Goal: Task Accomplishment & Management: Use online tool/utility

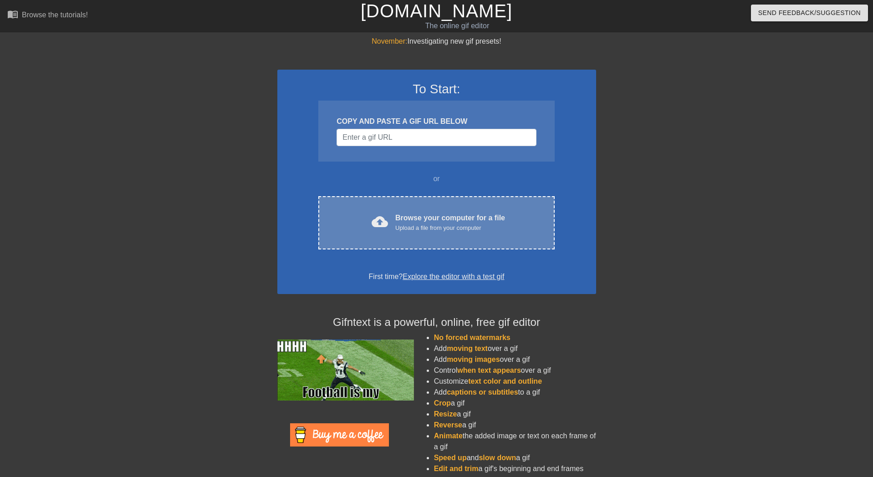
click at [423, 232] on div "Upload a file from your computer" at bounding box center [450, 228] width 110 height 9
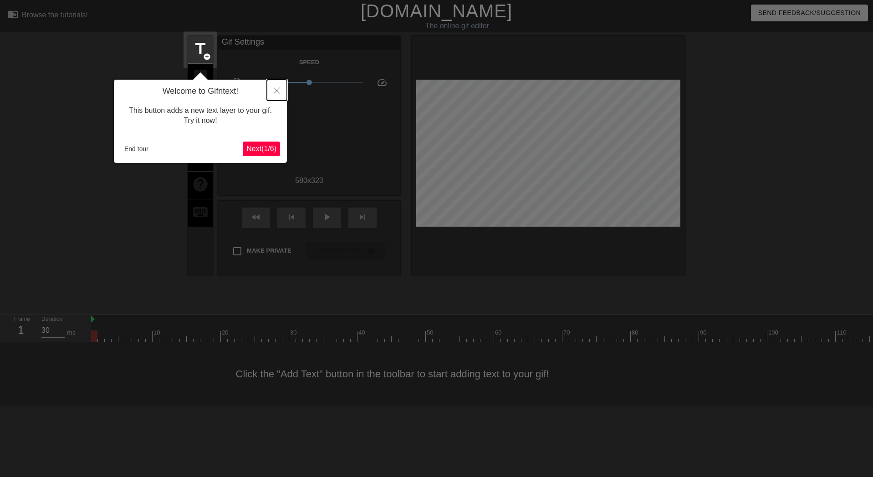
click at [275, 92] on icon "Close" at bounding box center [277, 90] width 6 height 6
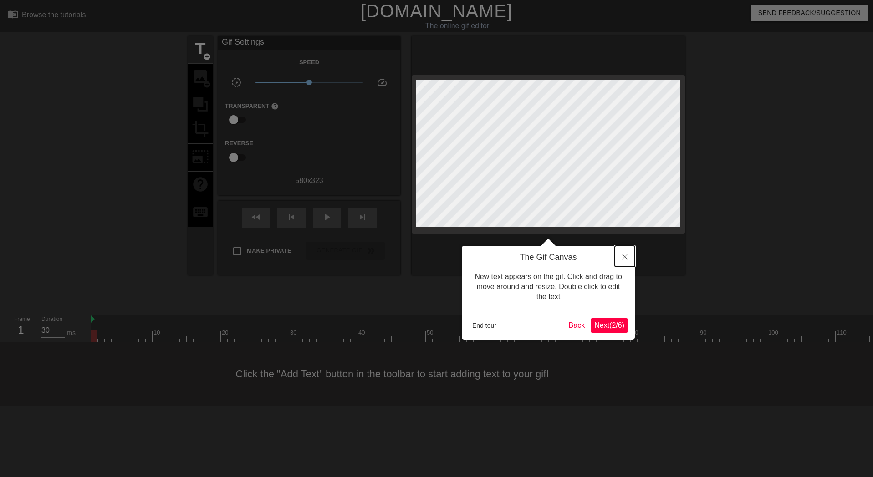
click at [625, 258] on icon "Close" at bounding box center [624, 257] width 6 height 6
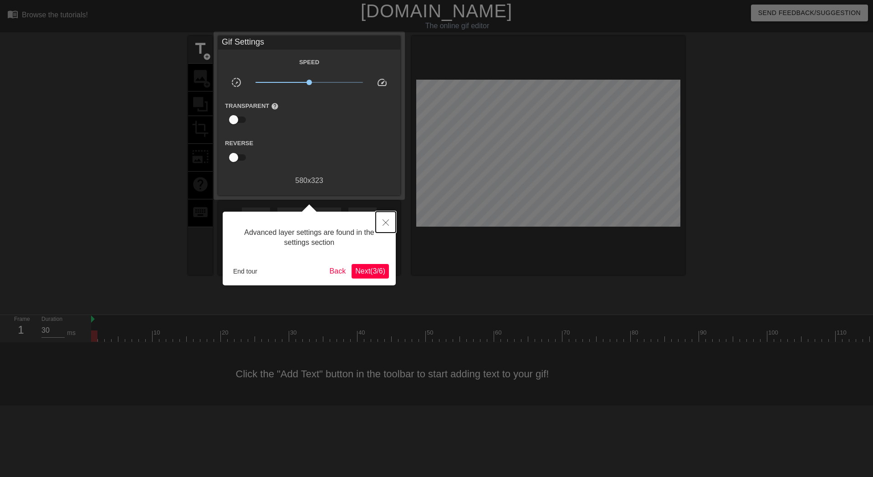
click at [389, 227] on button "Close" at bounding box center [386, 222] width 20 height 21
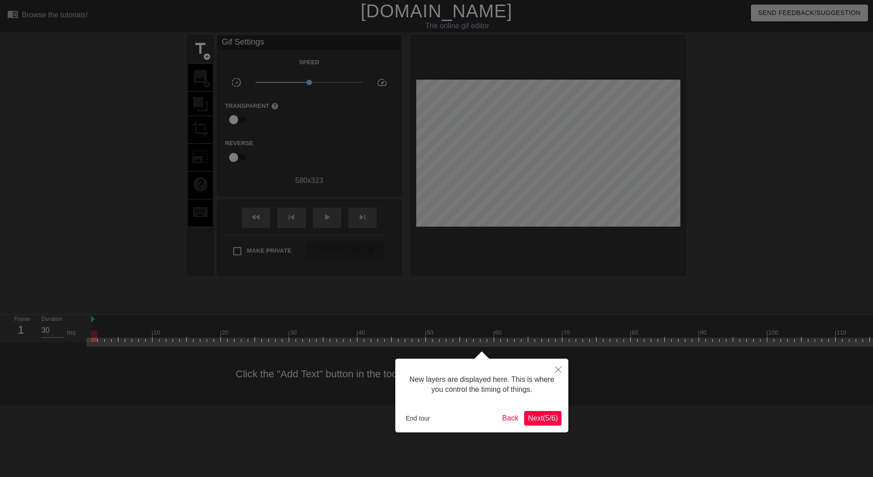
scroll to position [8, 0]
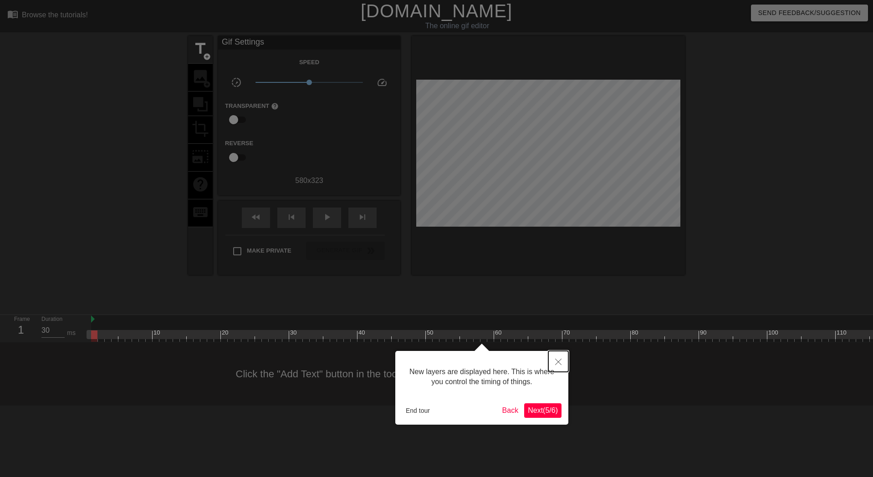
click at [557, 366] on button "Close" at bounding box center [558, 361] width 20 height 21
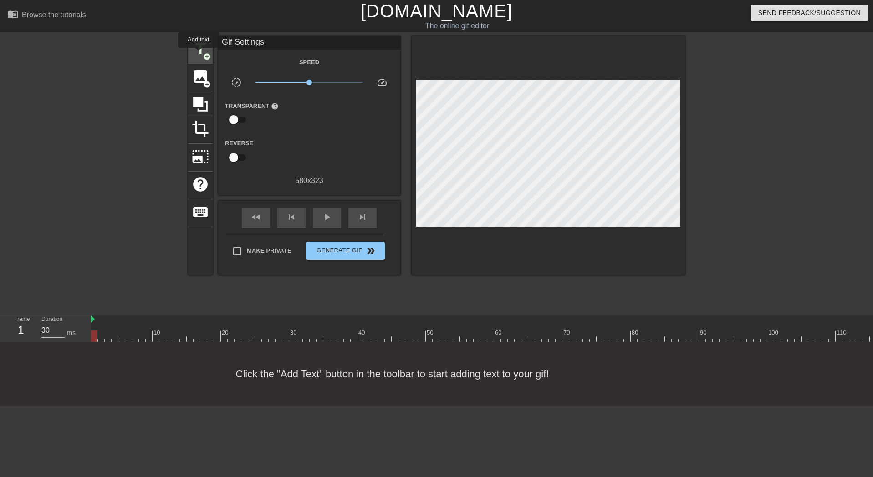
click at [199, 54] on span "title" at bounding box center [200, 48] width 17 height 17
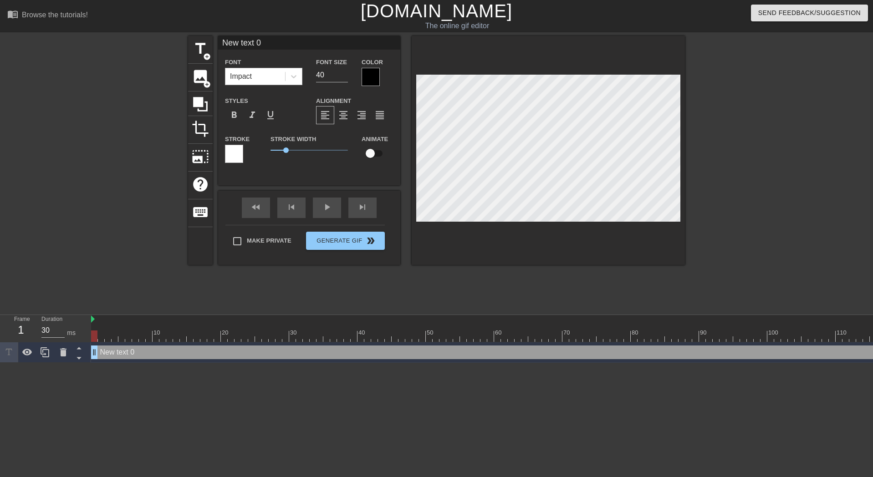
click at [264, 74] on div "Impact" at bounding box center [255, 76] width 60 height 16
click at [265, 74] on div "Impact" at bounding box center [255, 76] width 60 height 16
click at [371, 72] on div at bounding box center [370, 77] width 18 height 18
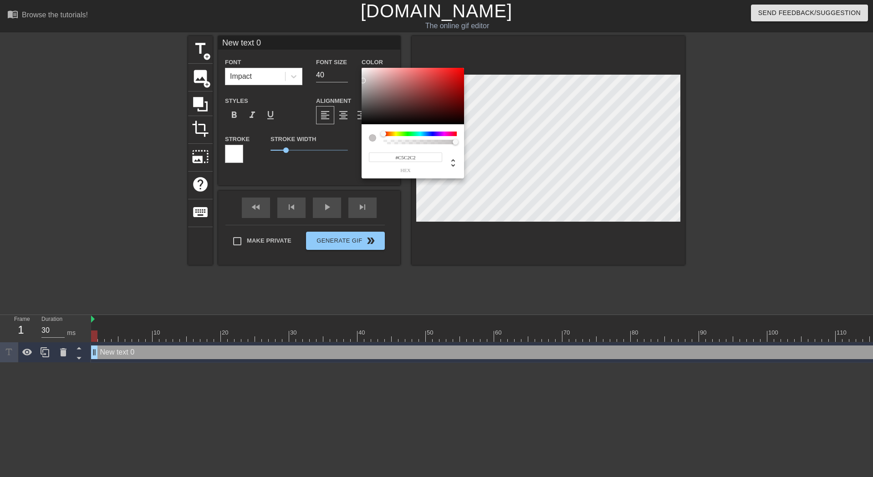
type input "#FFFFFF"
drag, startPoint x: 366, startPoint y: 92, endPoint x: 333, endPoint y: 13, distance: 85.5
click at [333, 13] on div "#FFFFFF hex" at bounding box center [436, 238] width 873 height 477
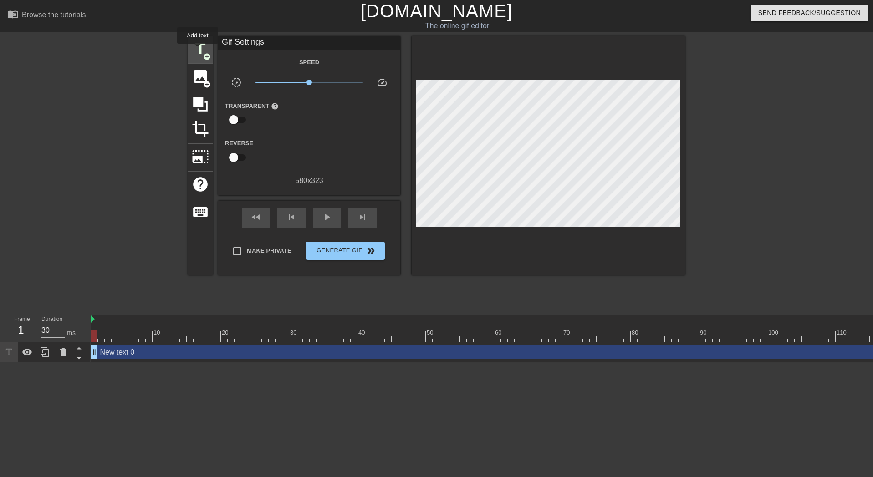
click at [198, 50] on span "title" at bounding box center [200, 48] width 17 height 17
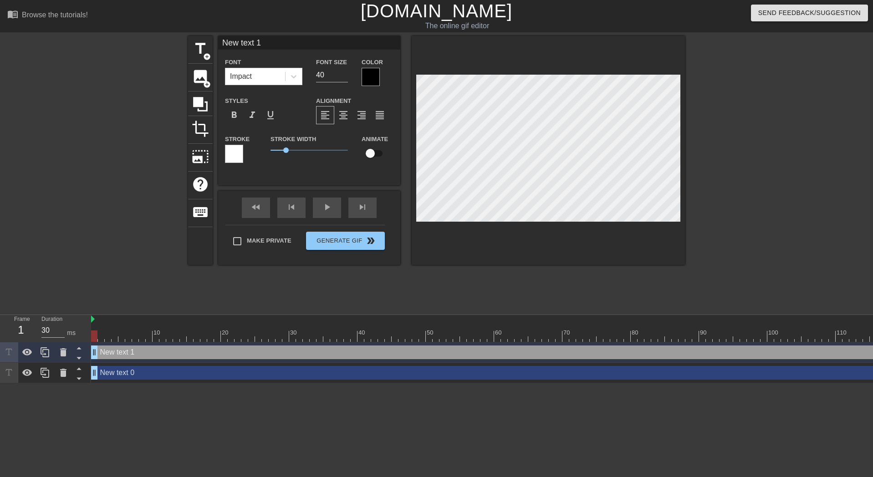
click at [231, 152] on div at bounding box center [234, 154] width 18 height 18
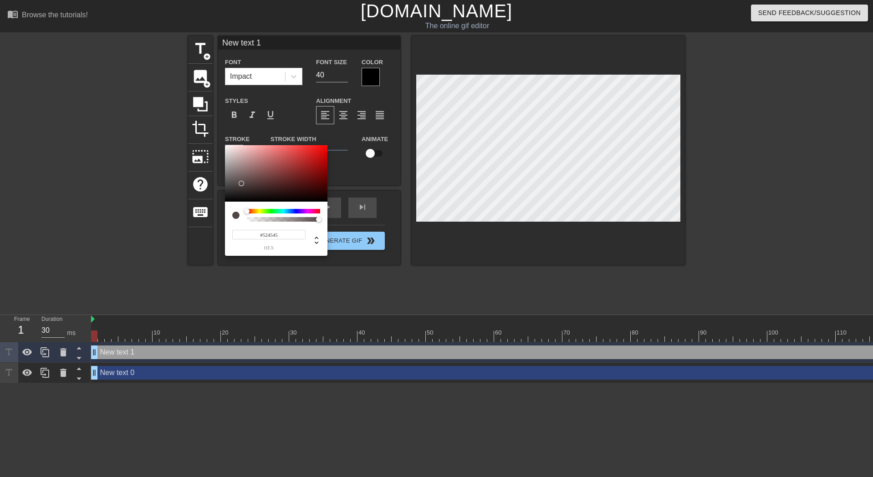
type input "#000000"
drag, startPoint x: 287, startPoint y: 165, endPoint x: 172, endPoint y: 224, distance: 129.9
click at [172, 224] on div "#000000 hex" at bounding box center [436, 238] width 873 height 477
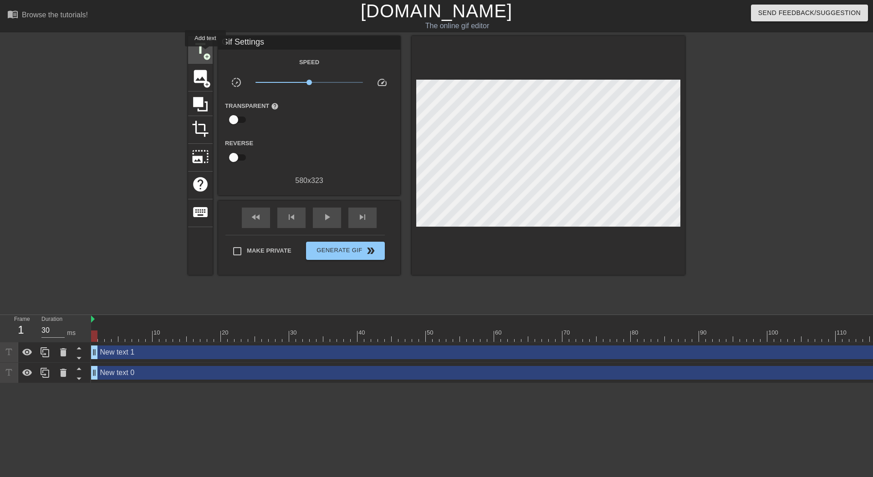
click at [206, 53] on span "add_circle" at bounding box center [207, 57] width 8 height 8
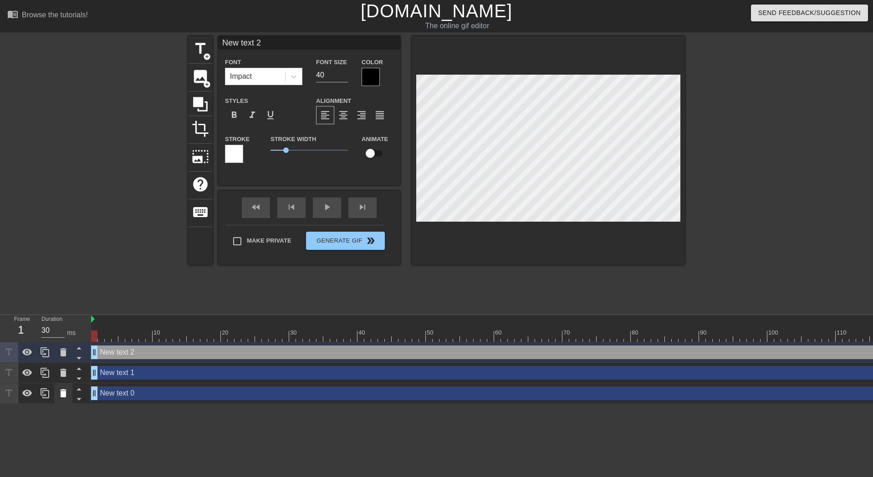
click at [61, 394] on icon at bounding box center [63, 393] width 6 height 8
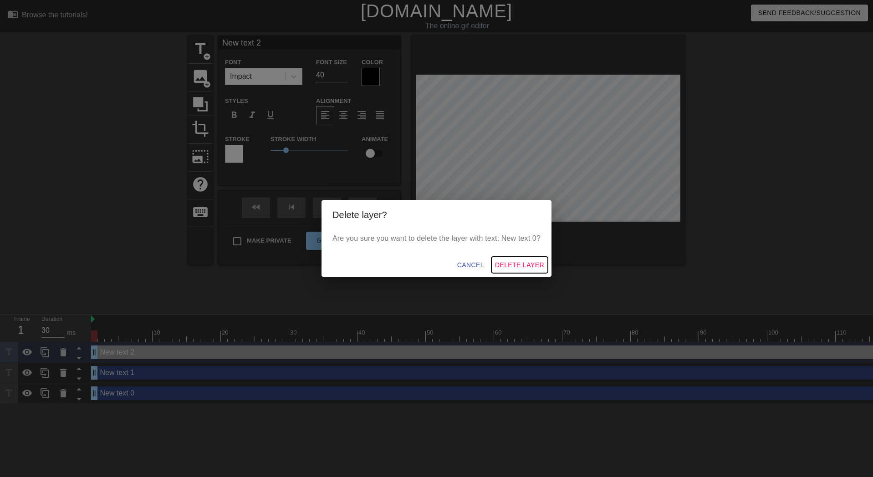
click at [521, 262] on span "Delete Layer" at bounding box center [519, 264] width 49 height 11
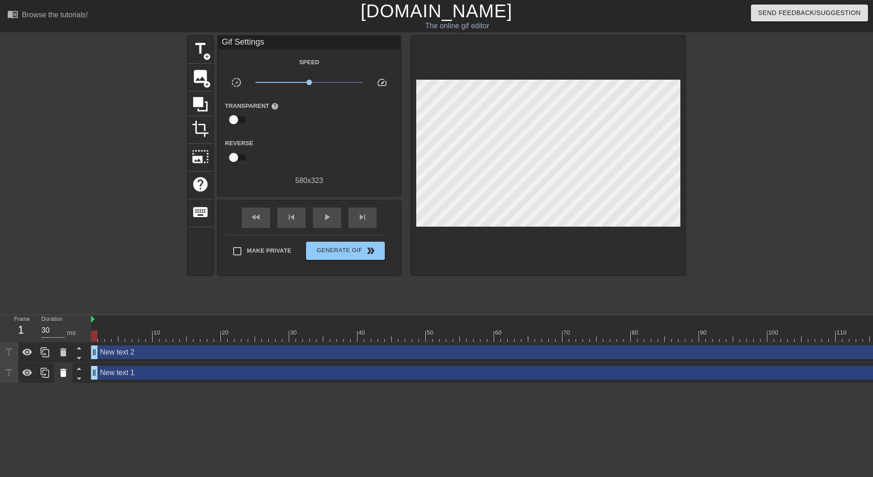
click at [65, 371] on icon at bounding box center [63, 373] width 6 height 8
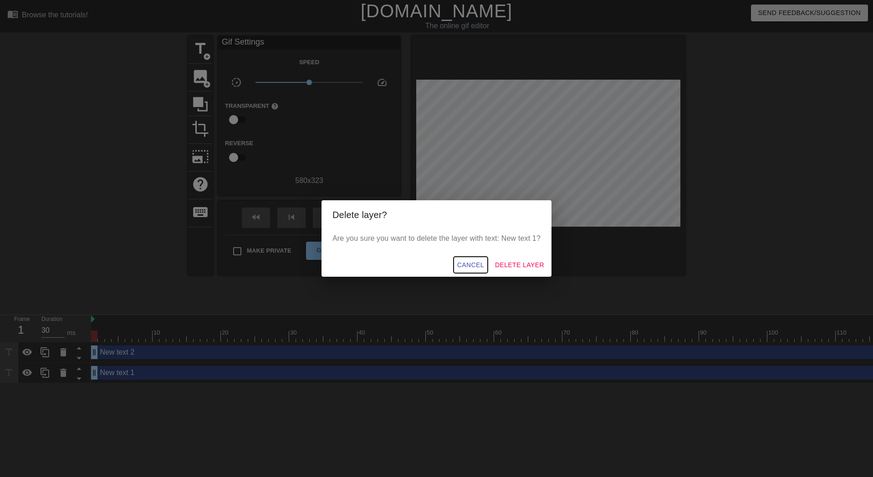
click at [479, 266] on span "Cancel" at bounding box center [470, 264] width 27 height 11
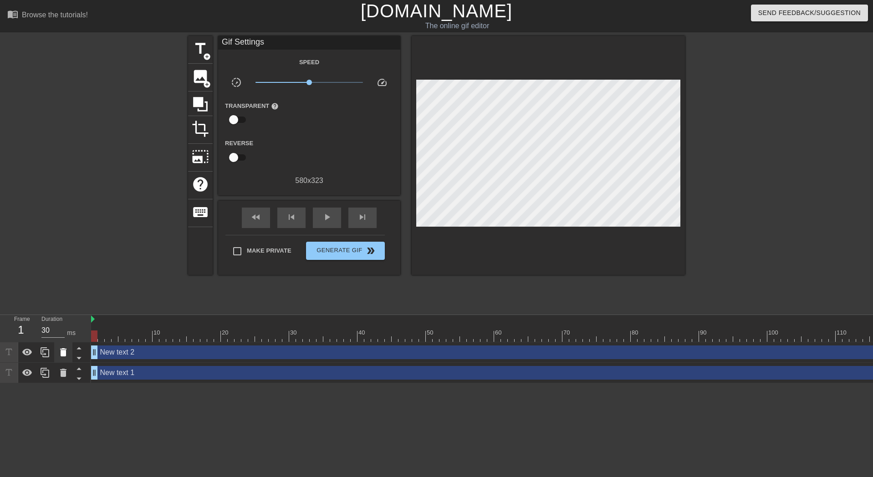
click at [65, 353] on icon at bounding box center [63, 352] width 6 height 8
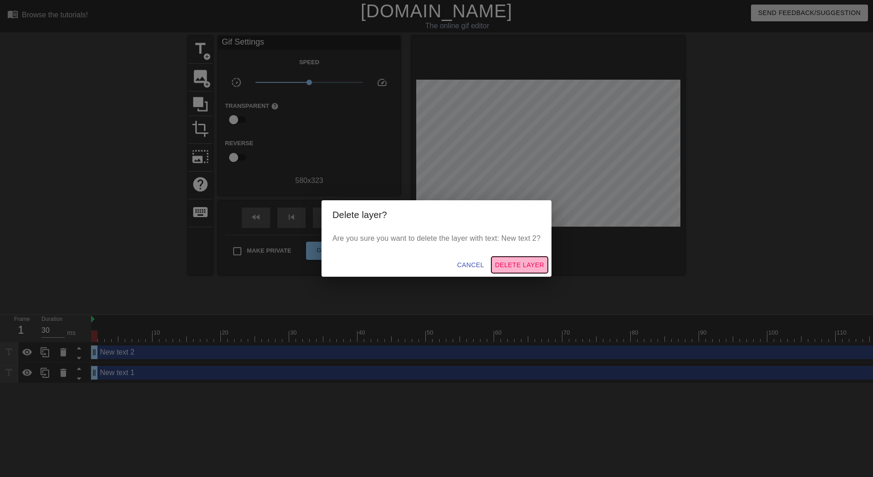
click at [524, 261] on span "Delete Layer" at bounding box center [519, 264] width 49 height 11
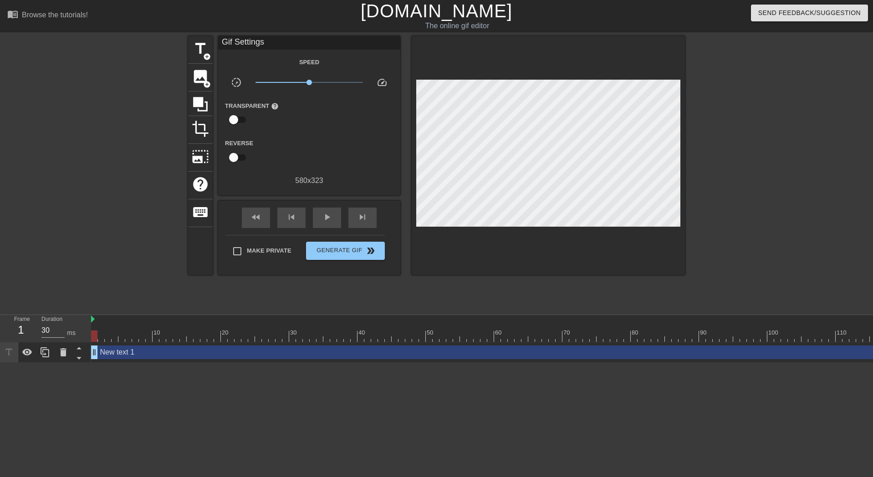
click at [124, 352] on div "New text 1 drag_handle drag_handle" at bounding box center [528, 353] width 874 height 14
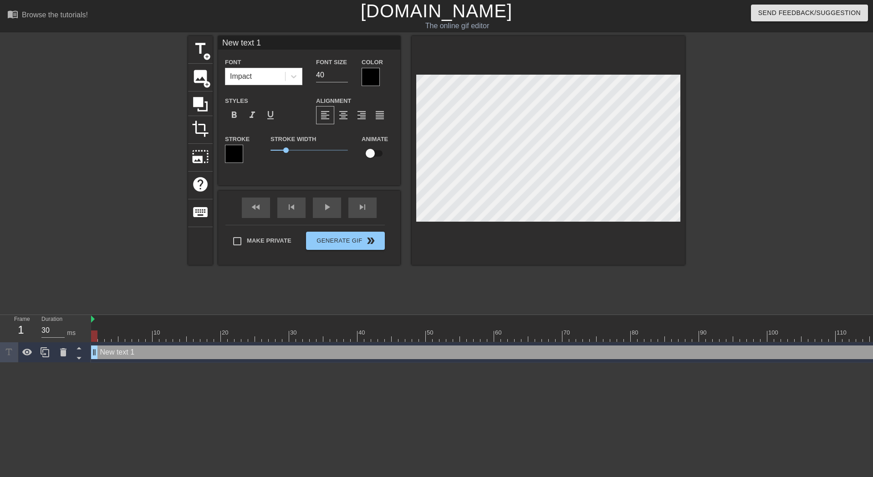
click at [371, 76] on div at bounding box center [370, 77] width 18 height 18
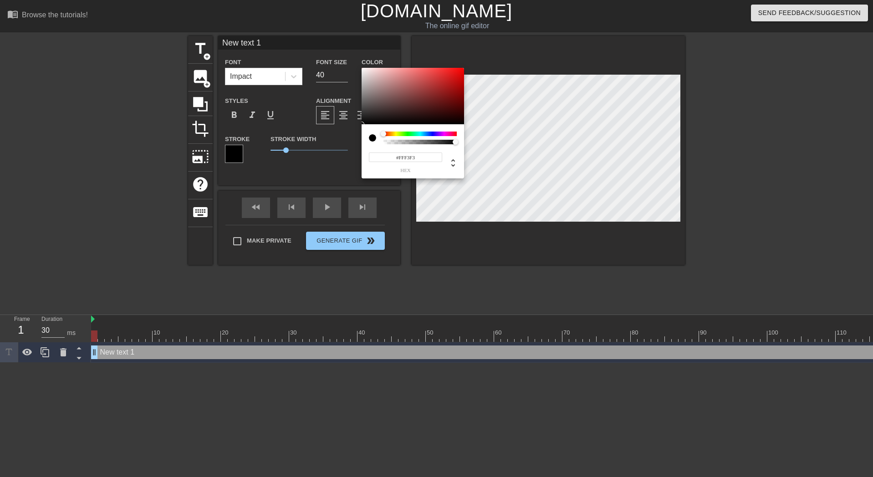
type input "#FFFFFF"
drag, startPoint x: 371, startPoint y: 87, endPoint x: 335, endPoint y: 12, distance: 83.3
click at [335, 12] on div "#FFFFFF hex" at bounding box center [436, 238] width 873 height 477
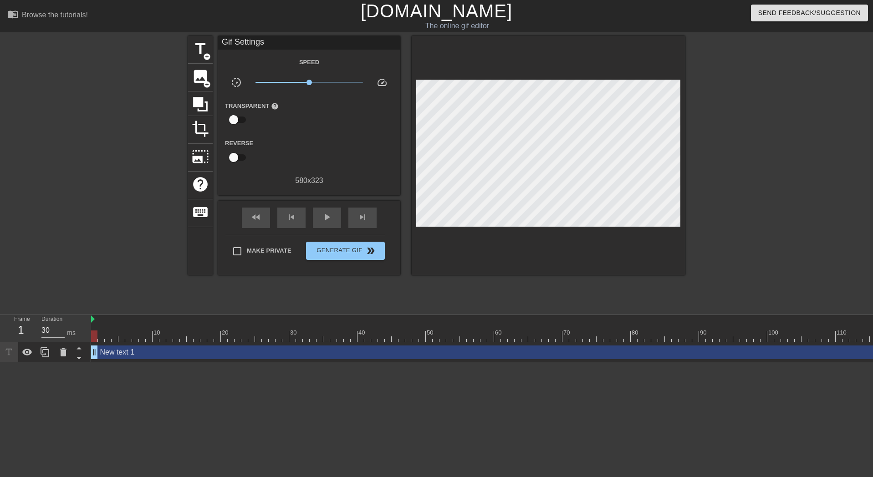
click at [112, 353] on div "New text 1 drag_handle drag_handle" at bounding box center [528, 353] width 874 height 14
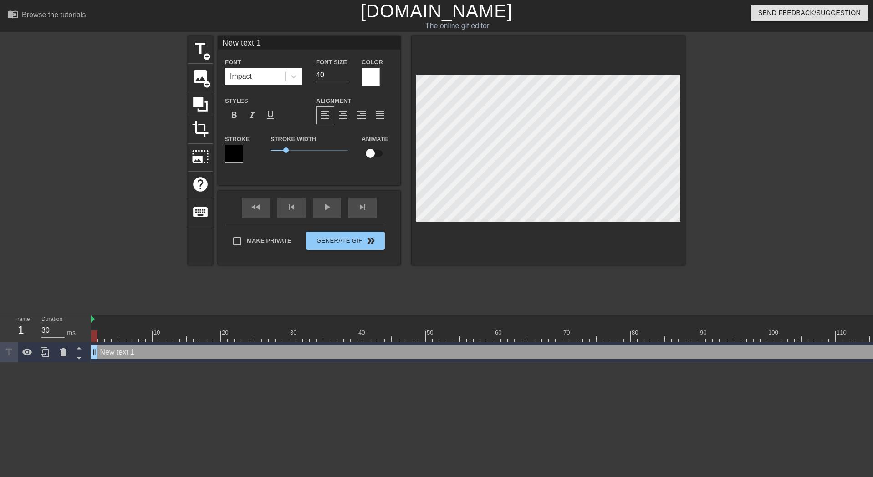
scroll to position [0, 0]
type input "L"
type textarea "L"
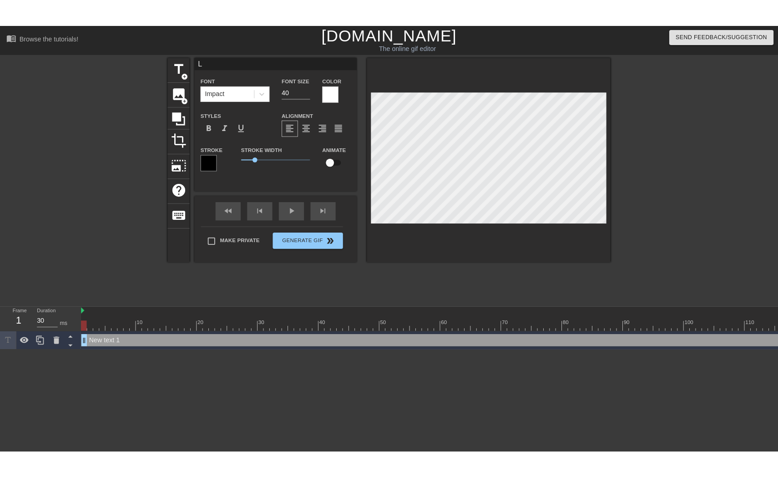
scroll to position [0, 0]
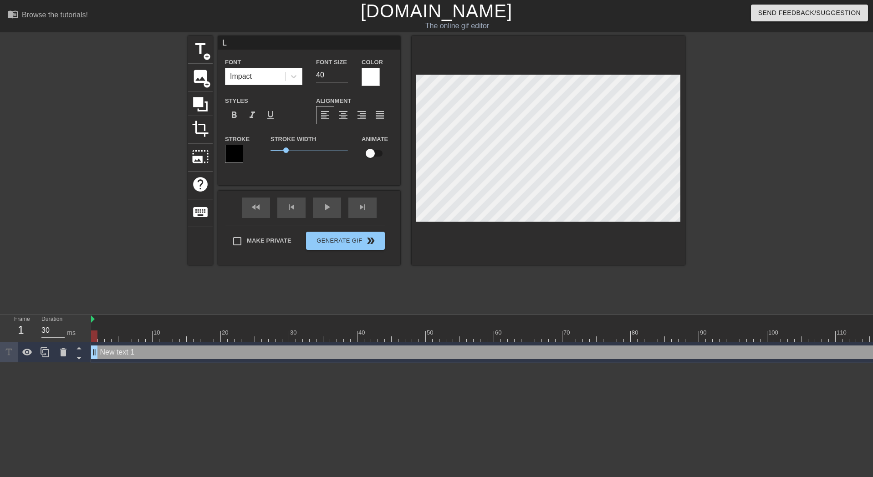
type input "LT"
type textarea "LT"
click at [458, 281] on div "title add_circle image add_circle crop photo_size_select_large help keyboard LT…" at bounding box center [436, 172] width 497 height 273
drag, startPoint x: 95, startPoint y: 337, endPoint x: 90, endPoint y: 339, distance: 4.9
click at [90, 339] on div "Frame 1 Duration 30 ms 10 20 30 40 50 60 70 80 90 100 110 120 LT drag_handle dr…" at bounding box center [436, 339] width 873 height 48
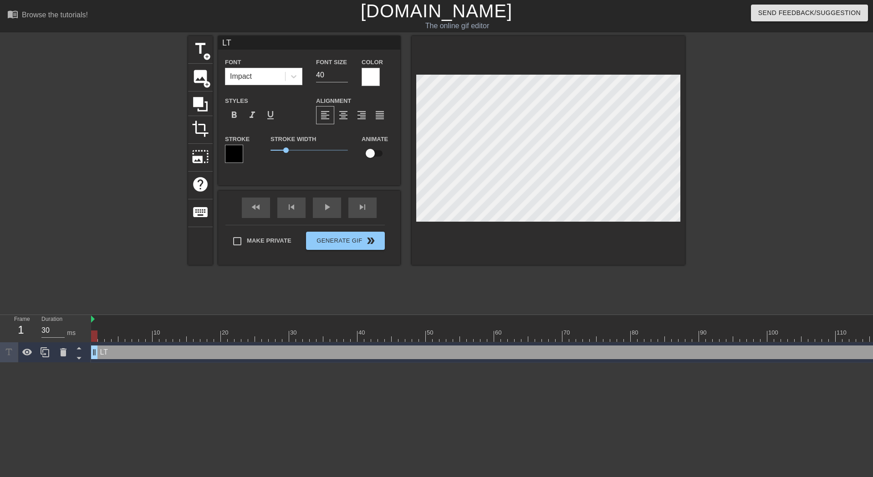
click at [109, 355] on div "LT drag_handle drag_handle" at bounding box center [528, 353] width 874 height 14
click at [376, 153] on input "checkbox" at bounding box center [370, 153] width 52 height 17
checkbox input "true"
drag, startPoint x: 96, startPoint y: 336, endPoint x: 130, endPoint y: 336, distance: 34.6
click at [130, 336] on div at bounding box center [128, 336] width 6 height 11
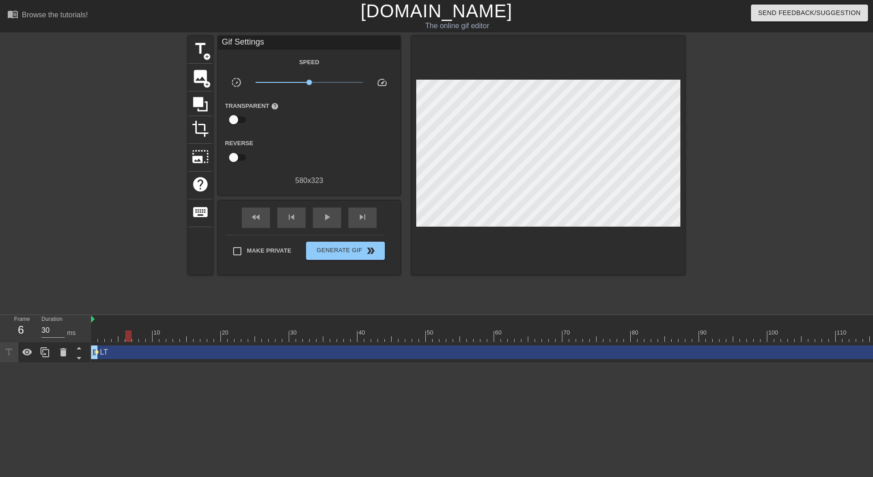
click at [97, 352] on span "lens" at bounding box center [97, 352] width 4 height 4
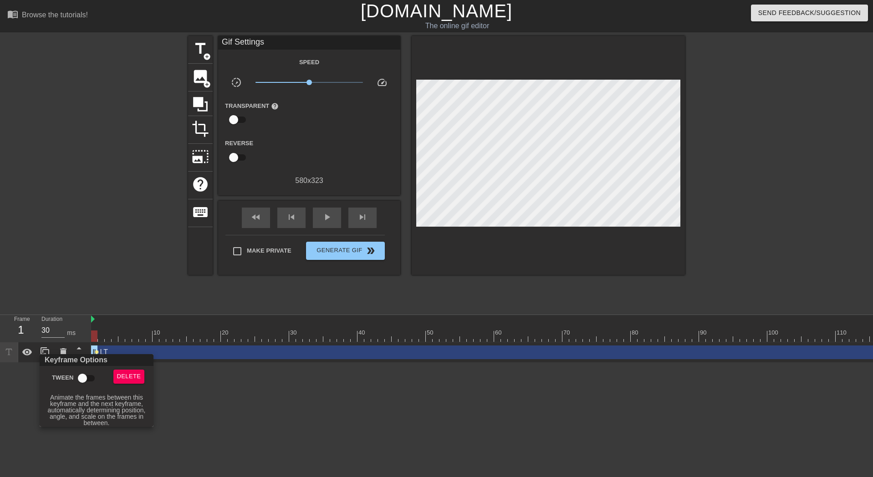
click at [92, 382] on input "Tween" at bounding box center [82, 378] width 52 height 17
checkbox input "true"
click at [241, 405] on div at bounding box center [436, 238] width 873 height 477
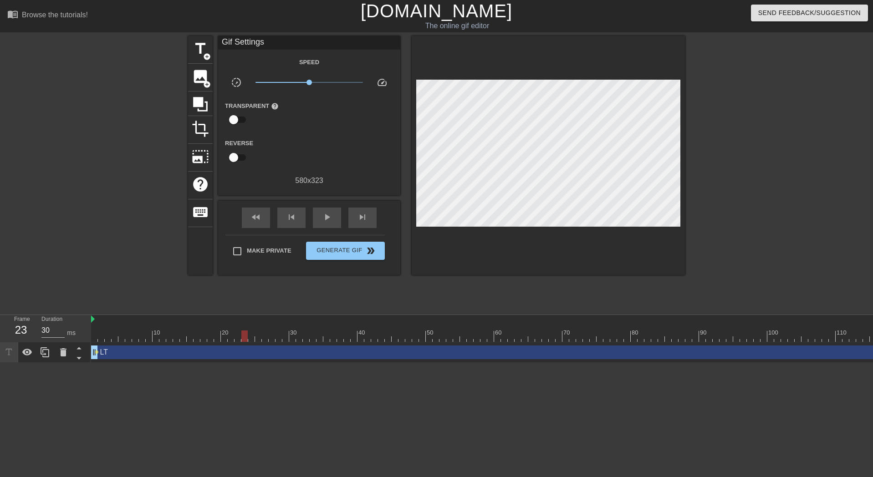
drag, startPoint x: 95, startPoint y: 334, endPoint x: 243, endPoint y: 341, distance: 148.1
click at [243, 341] on div at bounding box center [244, 336] width 6 height 11
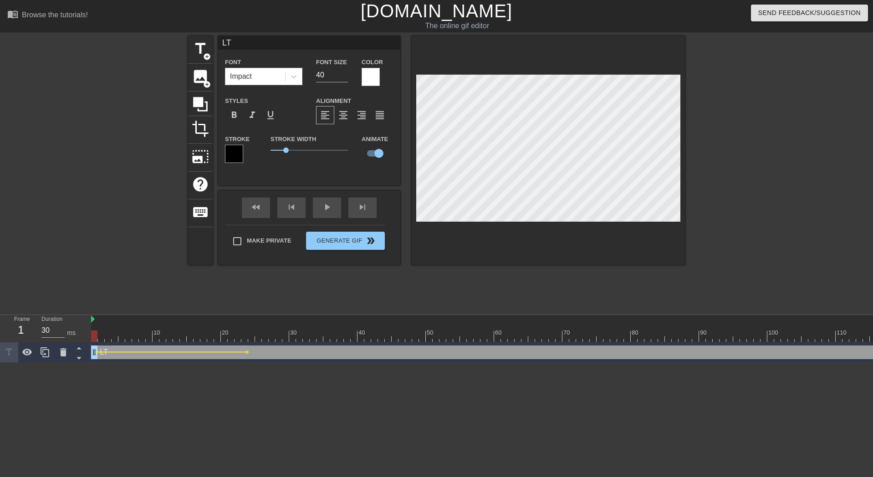
drag, startPoint x: 94, startPoint y: 336, endPoint x: 81, endPoint y: 340, distance: 13.8
click at [81, 340] on div "Frame 1 Duration 30 ms 10 20 30 40 50 60 70 80 90 100 110 120 LT drag_handle dr…" at bounding box center [436, 339] width 873 height 48
drag, startPoint x: 94, startPoint y: 336, endPoint x: 345, endPoint y: 338, distance: 250.9
click at [345, 338] on div at bounding box center [347, 336] width 6 height 11
drag, startPoint x: 95, startPoint y: 334, endPoint x: 402, endPoint y: 342, distance: 307.4
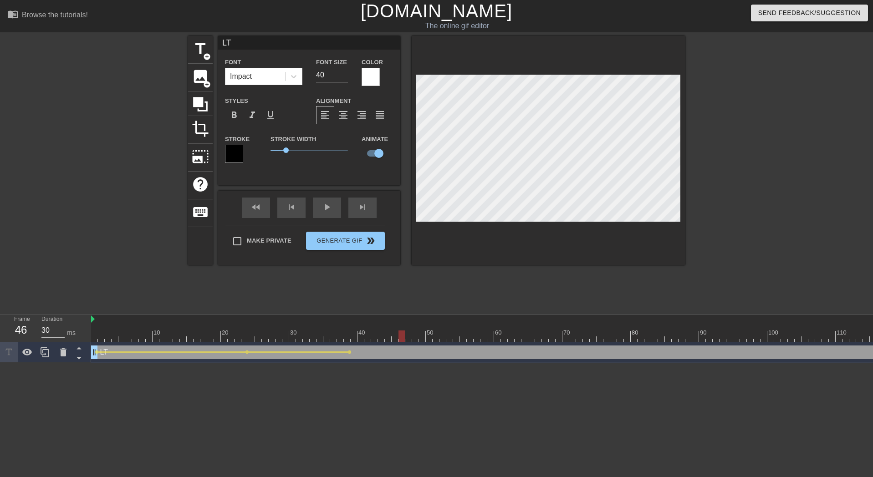
click at [402, 342] on div "10 20 30 40 50 60 70 80 90 100 110 120" at bounding box center [528, 328] width 874 height 27
drag, startPoint x: 402, startPoint y: 336, endPoint x: 407, endPoint y: 336, distance: 4.6
click at [407, 336] on div at bounding box center [408, 336] width 6 height 11
drag, startPoint x: 410, startPoint y: 335, endPoint x: 535, endPoint y: 327, distance: 125.4
click at [535, 327] on div "10 20 30 40 50 60 70 80 90 100 110 120" at bounding box center [528, 328] width 874 height 27
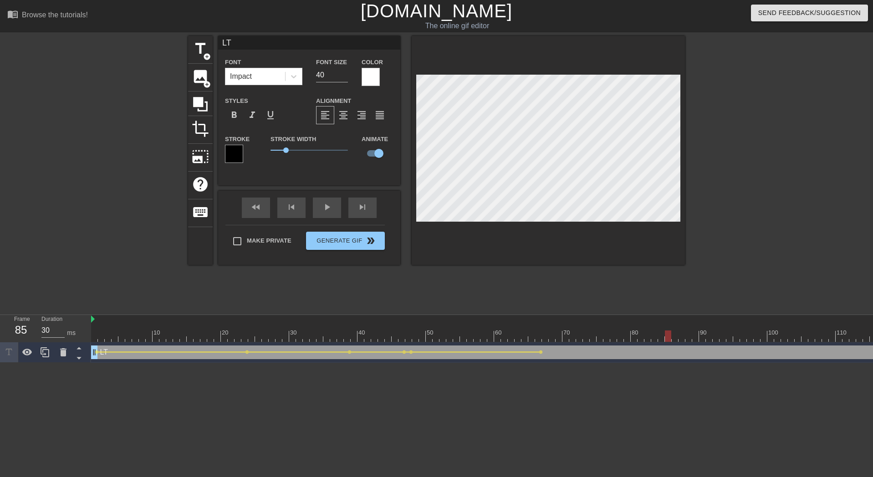
drag, startPoint x: 541, startPoint y: 336, endPoint x: 668, endPoint y: 334, distance: 127.5
click at [668, 334] on div at bounding box center [668, 336] width 6 height 11
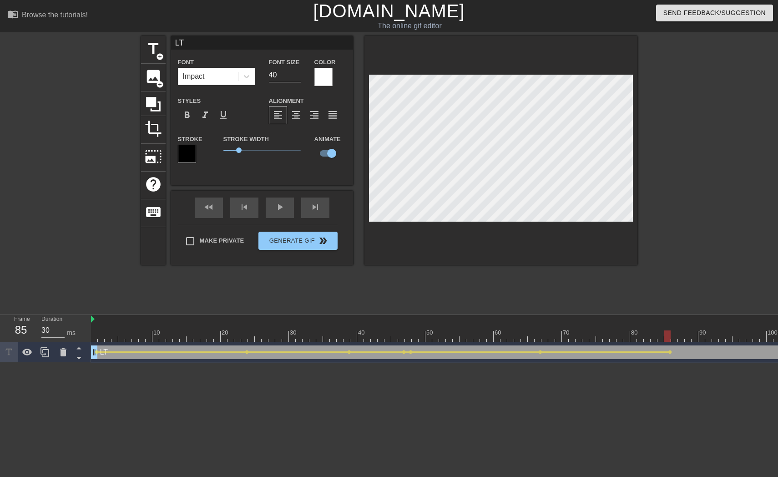
scroll to position [0, 7]
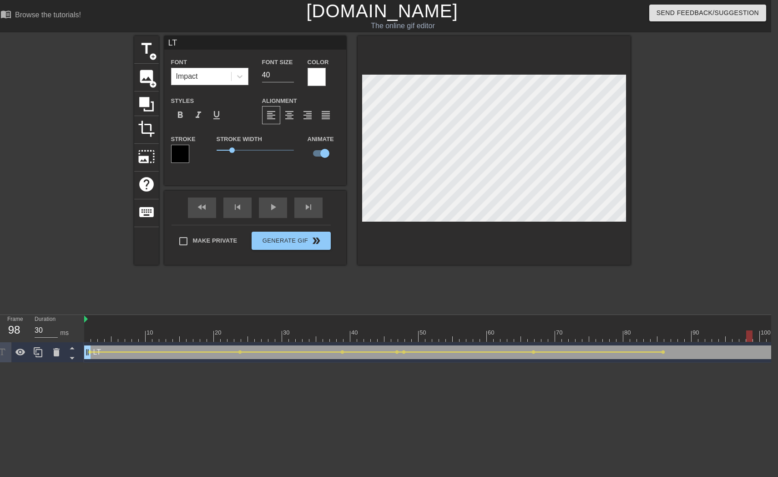
drag, startPoint x: 664, startPoint y: 334, endPoint x: 750, endPoint y: 332, distance: 85.6
click at [750, 332] on div at bounding box center [750, 336] width 6 height 11
drag, startPoint x: 749, startPoint y: 337, endPoint x: 771, endPoint y: 338, distance: 21.4
click at [771, 338] on div at bounding box center [770, 336] width 6 height 11
click at [87, 340] on div at bounding box center [521, 336] width 874 height 11
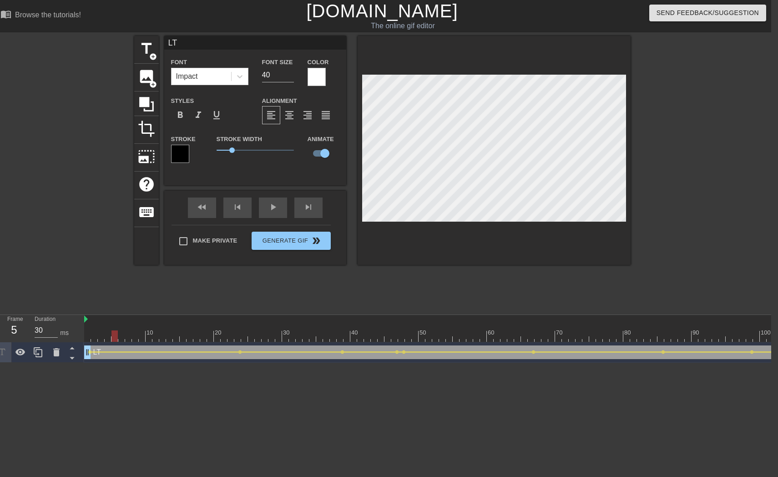
click at [87, 340] on div at bounding box center [521, 336] width 874 height 11
click at [88, 333] on div at bounding box center [87, 336] width 6 height 11
click at [90, 334] on div at bounding box center [521, 336] width 874 height 11
click at [122, 306] on div at bounding box center [55, 172] width 137 height 273
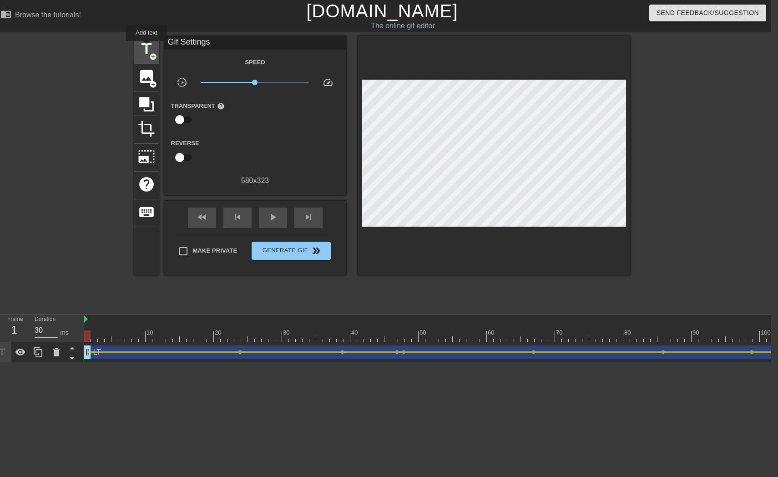
click at [147, 47] on span "title" at bounding box center [146, 48] width 17 height 17
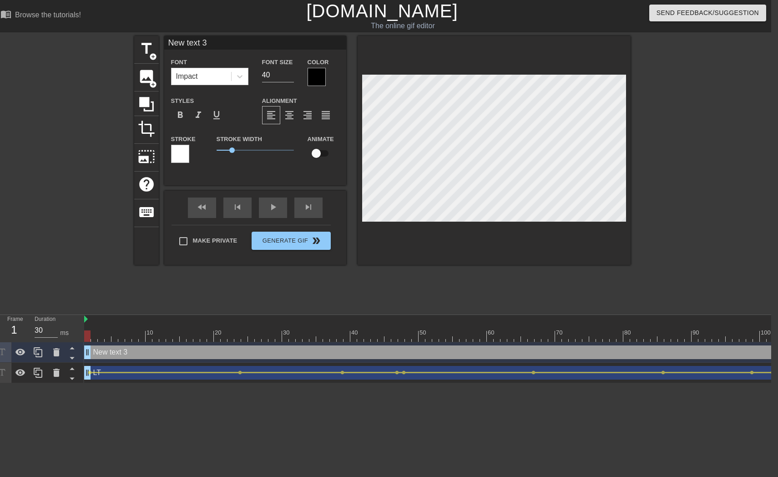
scroll to position [0, 0]
type input "S"
type textarea "S"
type input "SP"
type textarea "SP"
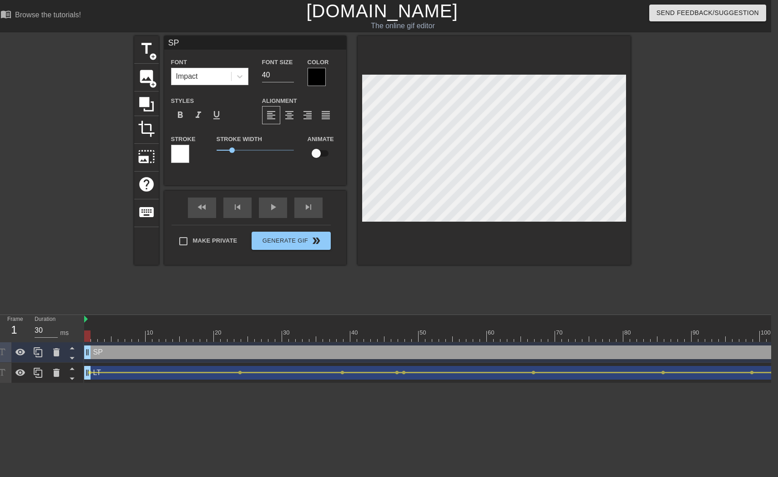
type input "SPI"
type textarea "SPI"
type input "SPIC"
type textarea "SPIC"
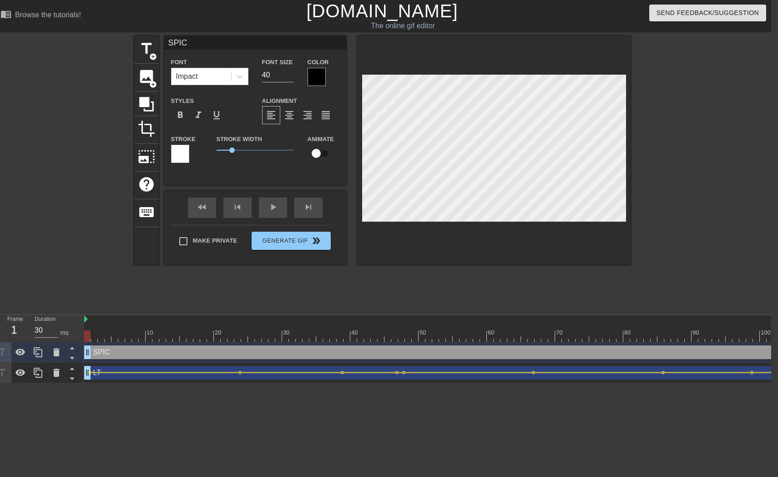
type input "SPICE"
type textarea "SPICE"
click at [320, 78] on div at bounding box center [317, 77] width 18 height 18
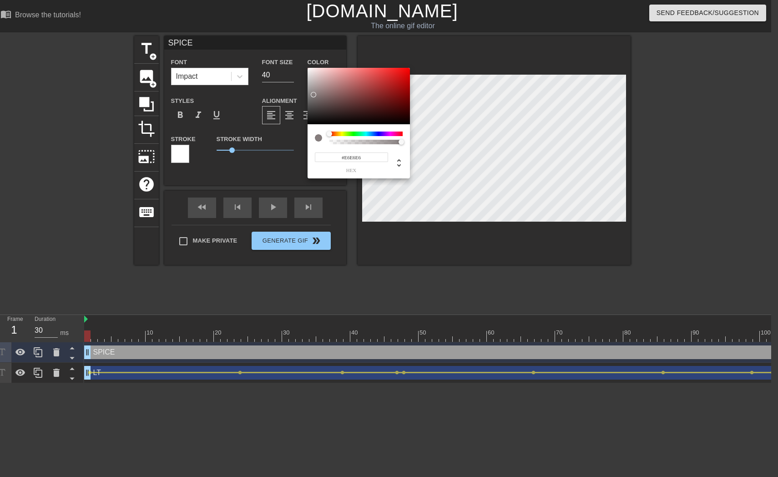
type input "#FFFFFF"
drag, startPoint x: 314, startPoint y: 95, endPoint x: 289, endPoint y: 39, distance: 60.9
click at [290, 41] on div "#FFFFFF hex" at bounding box center [389, 238] width 778 height 477
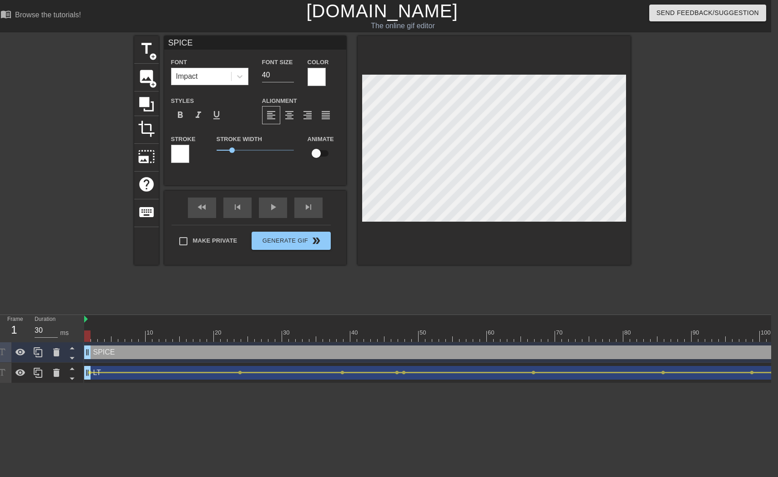
click at [177, 155] on div at bounding box center [180, 154] width 18 height 18
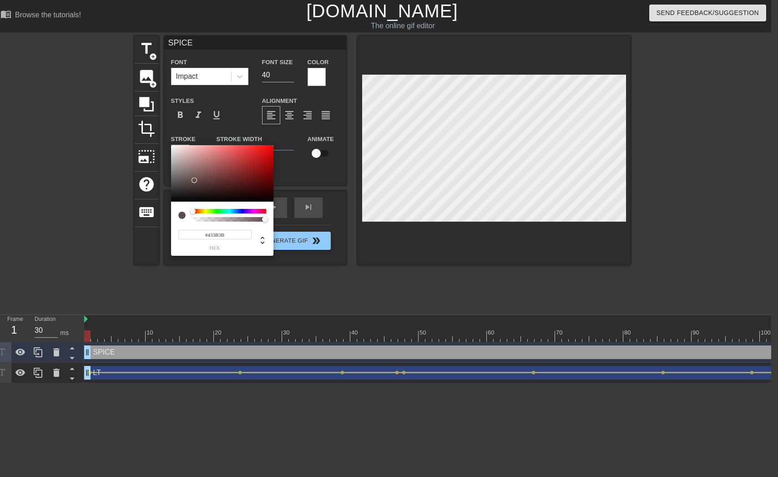
type input "#000000"
drag, startPoint x: 194, startPoint y: 180, endPoint x: 138, endPoint y: 220, distance: 68.6
click at [138, 220] on div "#000000 hex" at bounding box center [389, 238] width 778 height 477
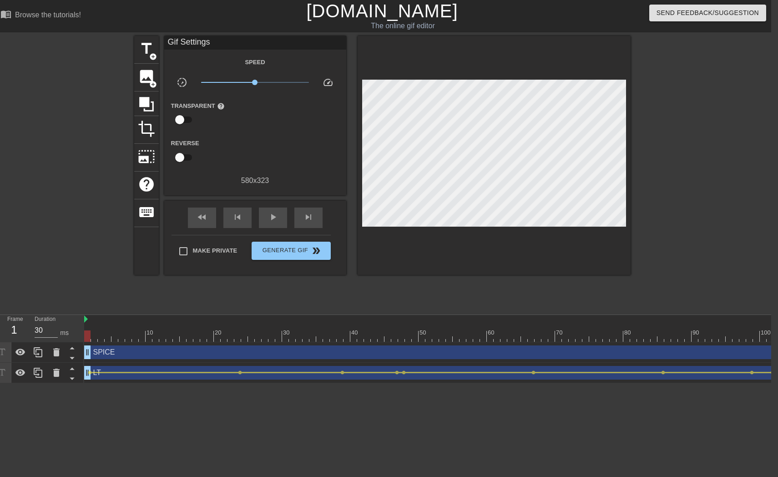
drag, startPoint x: 141, startPoint y: 333, endPoint x: 196, endPoint y: 333, distance: 55.1
click at [92, 339] on div at bounding box center [521, 336] width 874 height 11
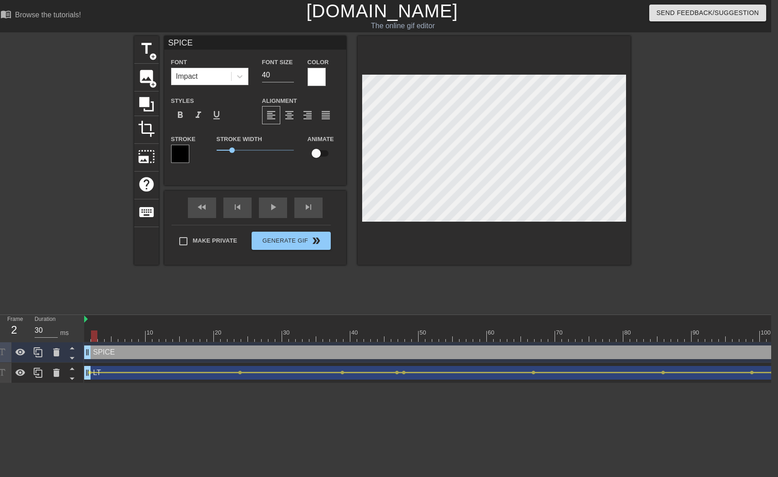
drag, startPoint x: 94, startPoint y: 337, endPoint x: 85, endPoint y: 337, distance: 8.6
click at [91, 337] on div at bounding box center [94, 336] width 6 height 11
click at [319, 152] on input "checkbox" at bounding box center [316, 153] width 52 height 17
checkbox input "true"
click at [89, 351] on span "lens" at bounding box center [90, 352] width 4 height 4
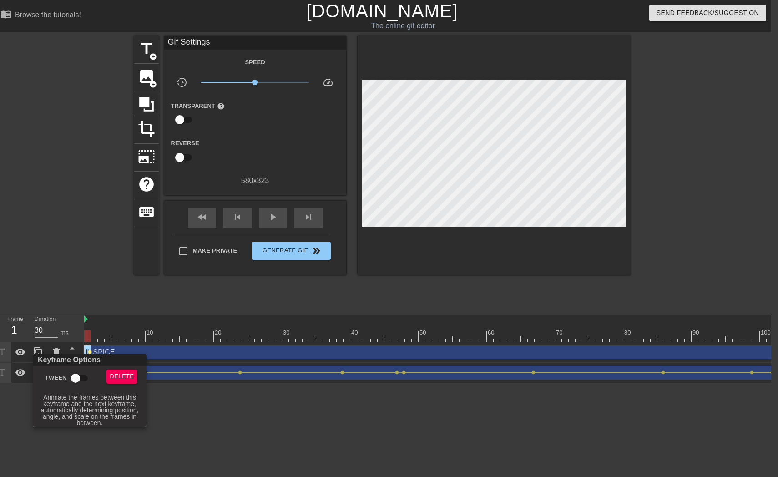
click at [87, 380] on input "Tween" at bounding box center [76, 378] width 52 height 17
checkbox input "true"
click at [497, 147] on div at bounding box center [389, 238] width 778 height 477
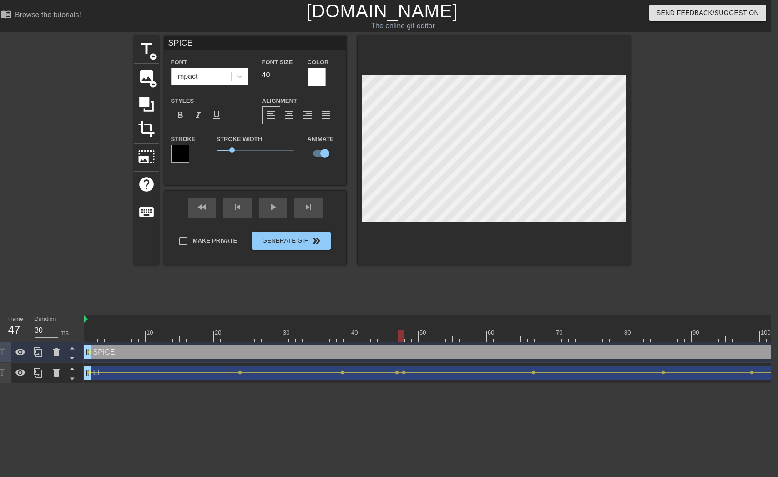
drag, startPoint x: 88, startPoint y: 338, endPoint x: 399, endPoint y: 330, distance: 311.0
click at [399, 330] on div "10 20 30 40 50 60 70 80 90 100 110 120" at bounding box center [521, 328] width 874 height 27
drag, startPoint x: 402, startPoint y: 336, endPoint x: 397, endPoint y: 336, distance: 5.9
click at [397, 336] on div at bounding box center [395, 336] width 6 height 11
click at [672, 137] on div "title add_circle image add_circle crop photo_size_select_large help keyboard SP…" at bounding box center [382, 172] width 778 height 273
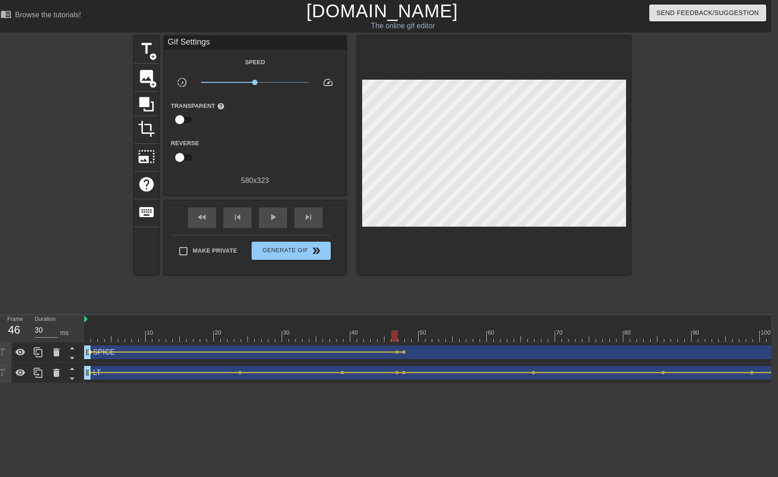
click at [91, 352] on span "lens" at bounding box center [90, 352] width 4 height 4
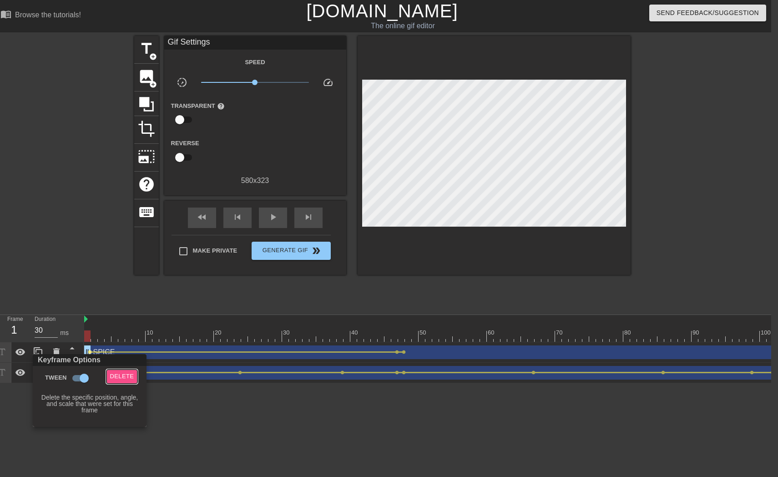
click at [121, 376] on span "Delete" at bounding box center [122, 376] width 24 height 10
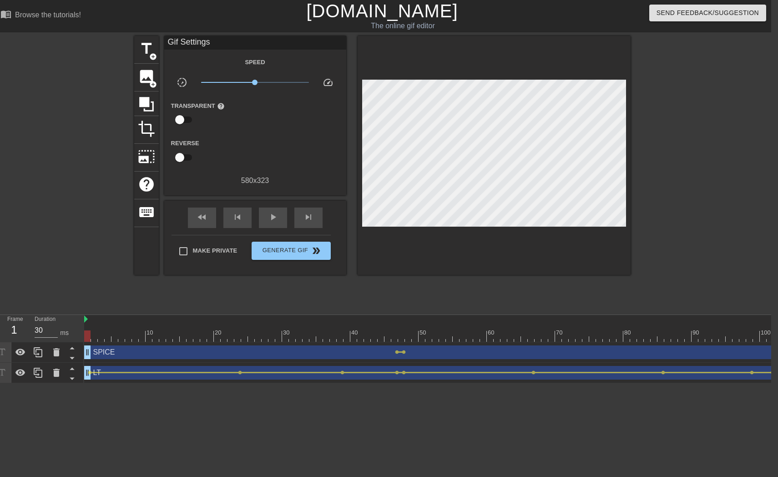
drag, startPoint x: 88, startPoint y: 337, endPoint x: 71, endPoint y: 330, distance: 19.0
click at [71, 330] on div "Frame 1 Duration 30 ms 10 20 30 40 50 60 70 80 90 100 110 120 SPICE drag_handle…" at bounding box center [382, 349] width 778 height 68
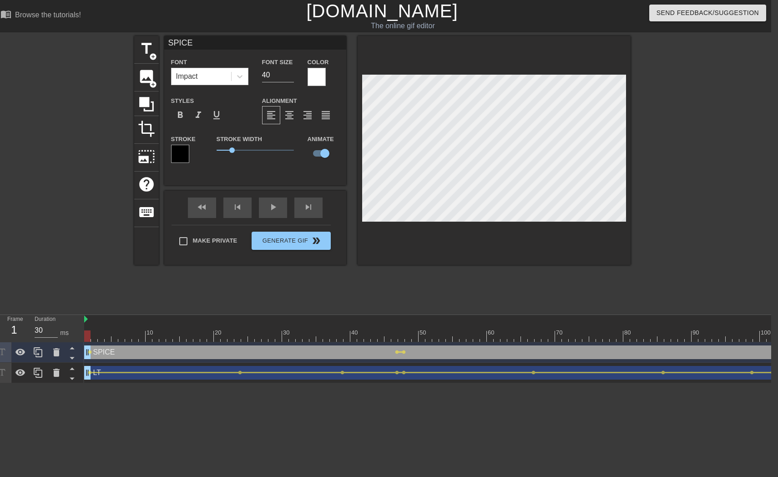
click at [661, 150] on div "title add_circle image add_circle crop photo_size_select_large help keyboard SP…" at bounding box center [382, 172] width 778 height 273
click at [91, 353] on span "lens" at bounding box center [90, 352] width 4 height 4
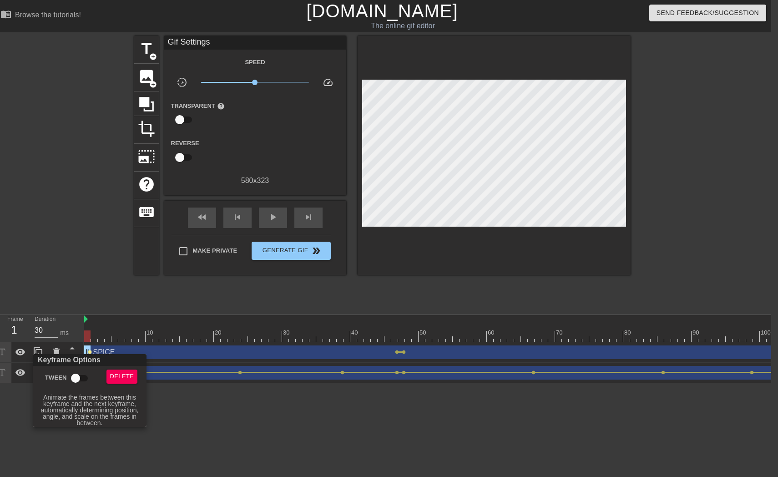
click at [76, 380] on input "Tween" at bounding box center [76, 378] width 52 height 17
checkbox input "true"
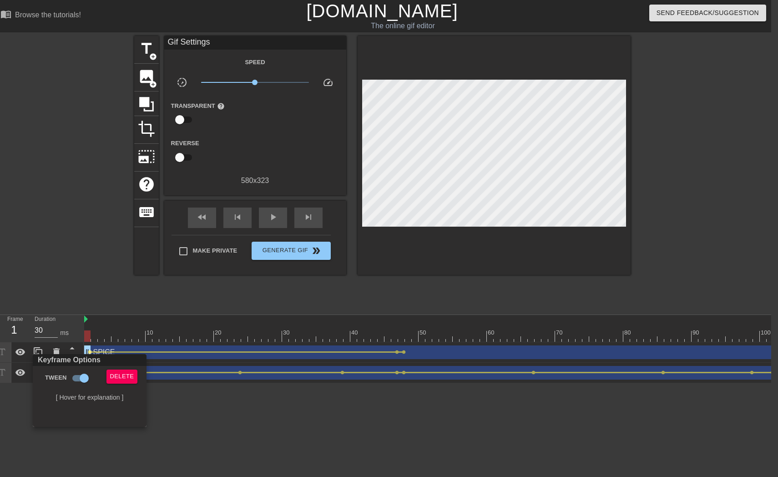
drag, startPoint x: 87, startPoint y: 336, endPoint x: 124, endPoint y: 334, distance: 36.9
click at [124, 334] on div at bounding box center [389, 238] width 778 height 477
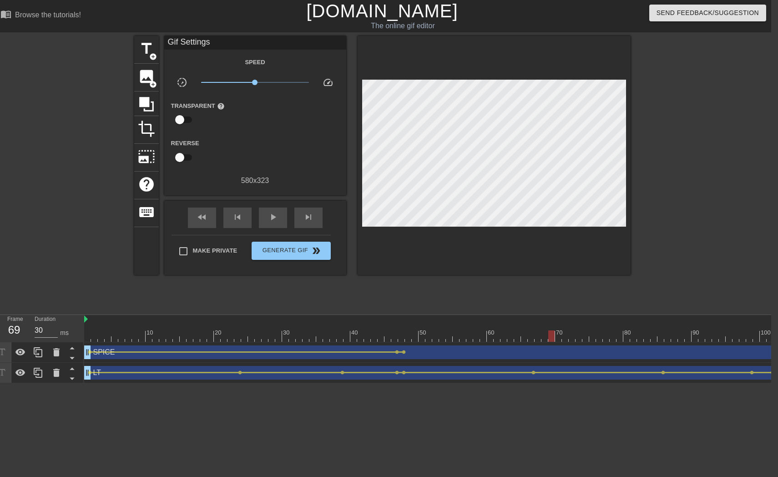
drag, startPoint x: 90, startPoint y: 336, endPoint x: 550, endPoint y: 328, distance: 460.3
click at [550, 328] on div "10 20 30 40 50 60 70 80 90 100 110 120" at bounding box center [521, 328] width 874 height 27
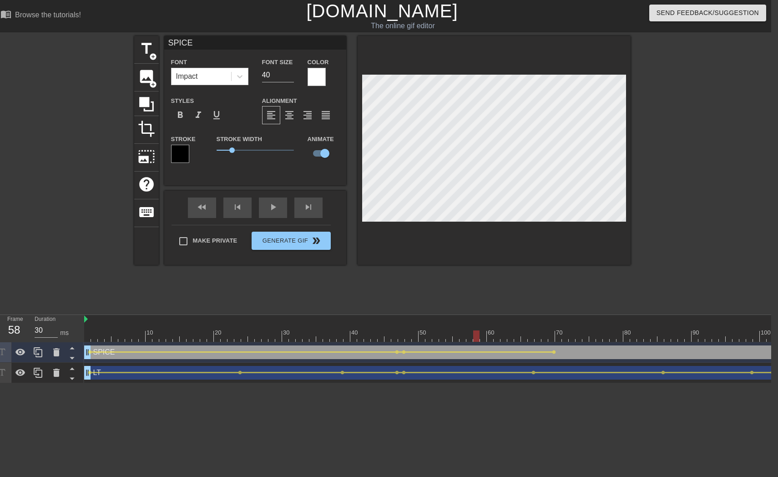
drag, startPoint x: 552, startPoint y: 335, endPoint x: 478, endPoint y: 325, distance: 73.9
click at [478, 325] on div "10 20 30 40 50 60 70 80 90 100 110 120" at bounding box center [521, 328] width 874 height 27
drag, startPoint x: 477, startPoint y: 332, endPoint x: 640, endPoint y: 338, distance: 163.1
click at [640, 338] on div at bounding box center [640, 336] width 6 height 11
drag, startPoint x: 640, startPoint y: 337, endPoint x: 670, endPoint y: 338, distance: 30.5
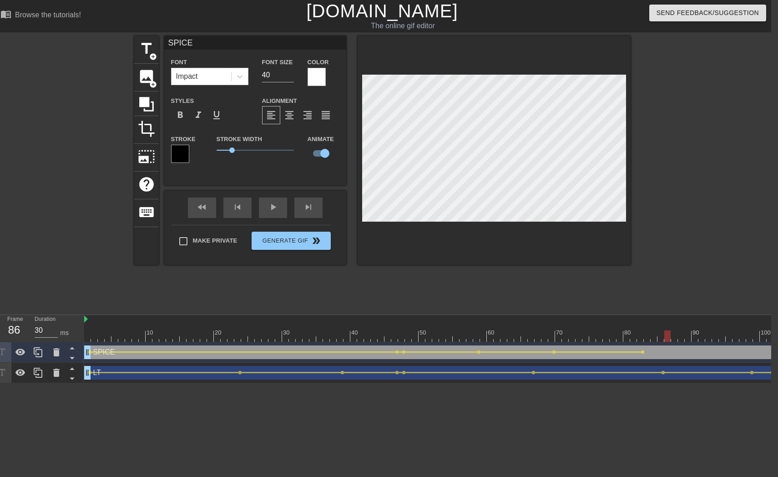
click at [670, 338] on div at bounding box center [668, 336] width 6 height 11
drag, startPoint x: 668, startPoint y: 337, endPoint x: 661, endPoint y: 337, distance: 6.8
click at [661, 337] on div at bounding box center [661, 336] width 6 height 11
drag, startPoint x: 661, startPoint y: 334, endPoint x: 655, endPoint y: 334, distance: 6.4
click at [655, 334] on div at bounding box center [654, 336] width 6 height 11
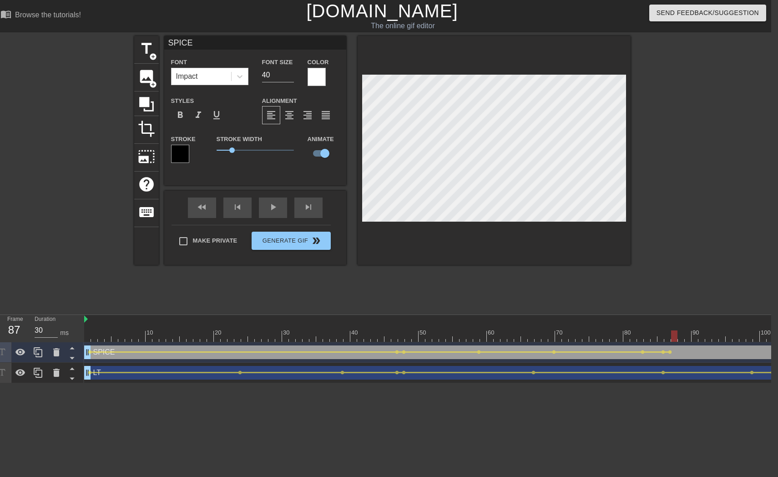
drag, startPoint x: 654, startPoint y: 336, endPoint x: 672, endPoint y: 336, distance: 18.2
click at [672, 336] on div at bounding box center [674, 336] width 6 height 11
click at [391, 57] on div at bounding box center [494, 150] width 273 height 229
drag, startPoint x: 676, startPoint y: 336, endPoint x: 61, endPoint y: 285, distance: 616.7
click at [61, 285] on div "menu_book Browse the tutorials! [DOMAIN_NAME] The online gif editor Send Feedba…" at bounding box center [382, 191] width 778 height 383
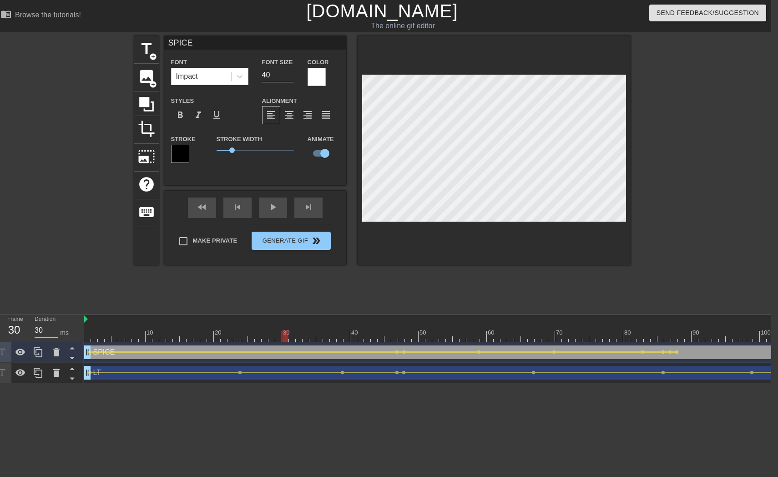
drag, startPoint x: 97, startPoint y: 332, endPoint x: 282, endPoint y: 344, distance: 185.2
click at [282, 344] on div "10 20 30 40 50 60 70 80 90 100 110 120 SPICE drag_handle drag_handle lens lens …" at bounding box center [427, 349] width 687 height 68
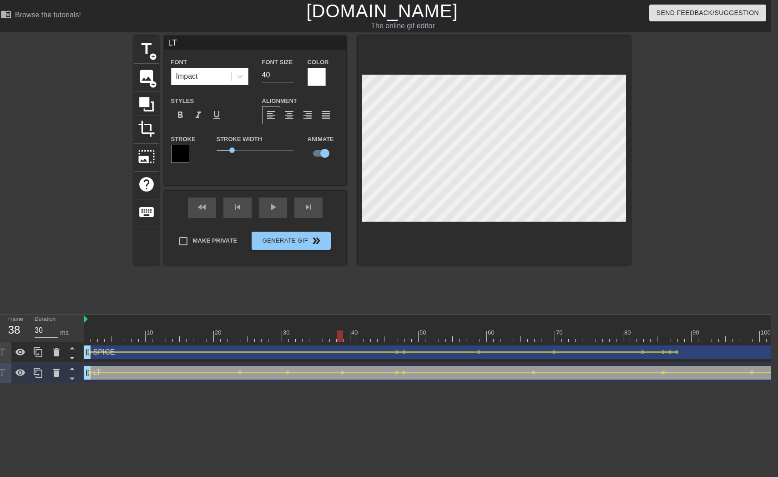
drag, startPoint x: 287, startPoint y: 339, endPoint x: 343, endPoint y: 356, distance: 57.9
click at [343, 356] on div "10 20 30 40 50 60 70 80 90 100 110 120 SPICE drag_handle drag_handle lens lens …" at bounding box center [427, 349] width 687 height 68
drag, startPoint x: 339, startPoint y: 334, endPoint x: 395, endPoint y: 341, distance: 56.0
click at [395, 341] on div at bounding box center [395, 336] width 6 height 11
drag, startPoint x: 394, startPoint y: 334, endPoint x: 429, endPoint y: 335, distance: 35.1
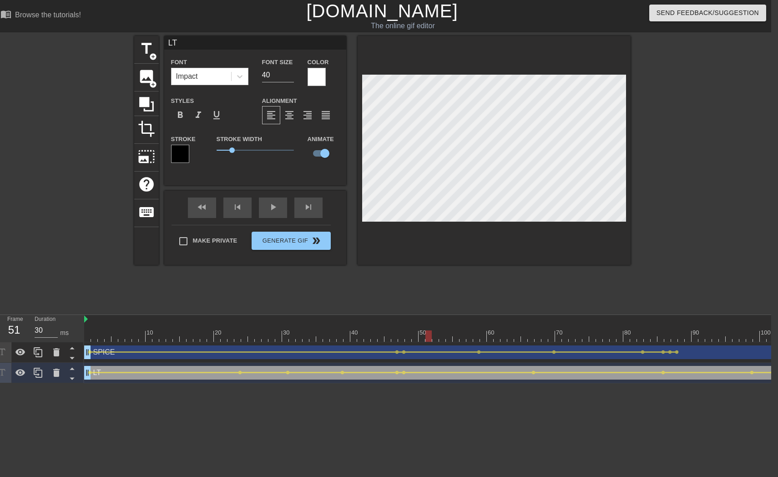
click at [429, 335] on div at bounding box center [429, 336] width 6 height 11
type input "SPICE"
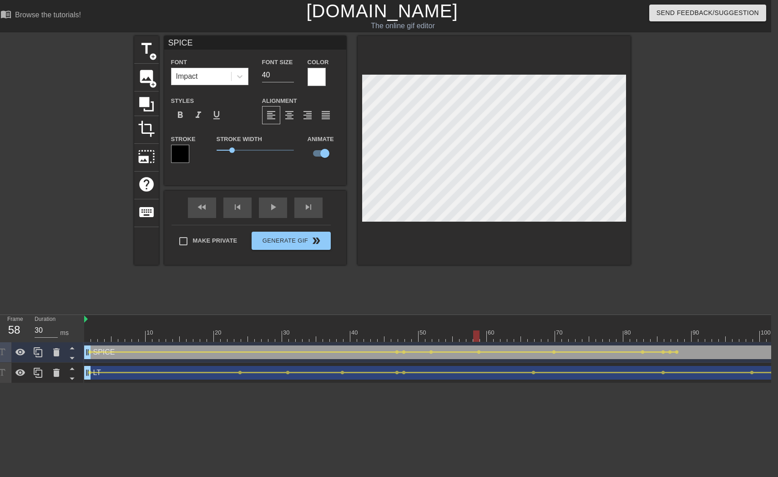
drag, startPoint x: 429, startPoint y: 337, endPoint x: 480, endPoint y: 340, distance: 50.6
click at [480, 340] on div at bounding box center [521, 336] width 874 height 11
drag, startPoint x: 478, startPoint y: 337, endPoint x: 403, endPoint y: 338, distance: 75.6
click at [403, 338] on div at bounding box center [401, 336] width 6 height 11
drag, startPoint x: 403, startPoint y: 333, endPoint x: 459, endPoint y: 334, distance: 56.0
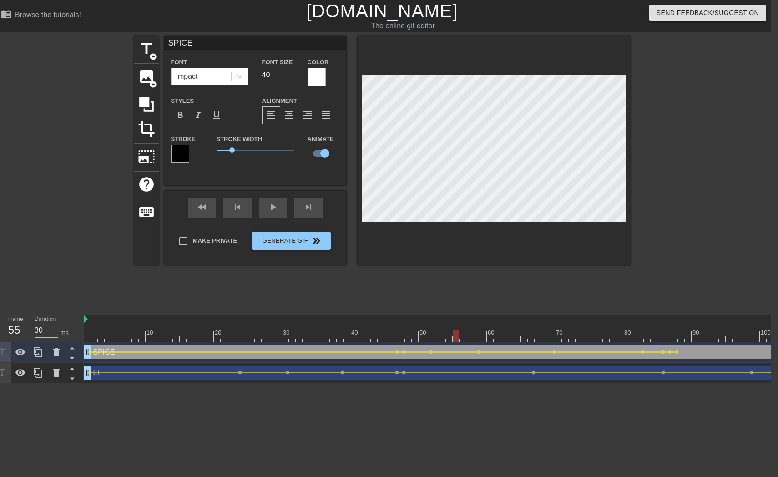
click at [459, 334] on div at bounding box center [456, 336] width 6 height 11
drag, startPoint x: 458, startPoint y: 333, endPoint x: 550, endPoint y: 335, distance: 92.4
click at [550, 335] on div at bounding box center [552, 336] width 6 height 11
click at [548, 335] on div at bounding box center [521, 336] width 874 height 11
drag, startPoint x: 548, startPoint y: 335, endPoint x: 509, endPoint y: 335, distance: 39.2
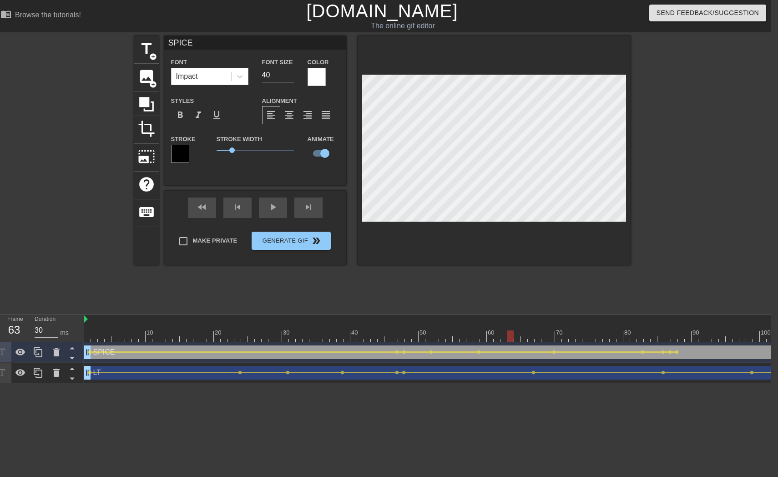
click at [509, 335] on div at bounding box center [521, 336] width 874 height 11
drag, startPoint x: 512, startPoint y: 338, endPoint x: 581, endPoint y: 339, distance: 69.2
click at [581, 339] on div at bounding box center [579, 336] width 6 height 11
drag, startPoint x: 578, startPoint y: 336, endPoint x: 623, endPoint y: 339, distance: 44.7
click at [623, 339] on div at bounding box center [521, 336] width 874 height 11
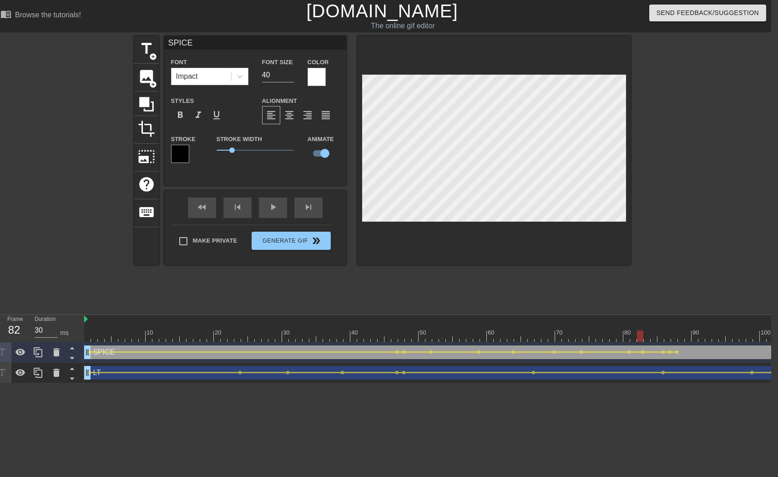
drag, startPoint x: 626, startPoint y: 336, endPoint x: 639, endPoint y: 336, distance: 13.2
click at [639, 336] on div at bounding box center [640, 336] width 6 height 11
drag, startPoint x: 639, startPoint y: 334, endPoint x: 661, endPoint y: 336, distance: 22.3
click at [661, 336] on div at bounding box center [661, 336] width 6 height 11
drag, startPoint x: 659, startPoint y: 340, endPoint x: 666, endPoint y: 340, distance: 6.4
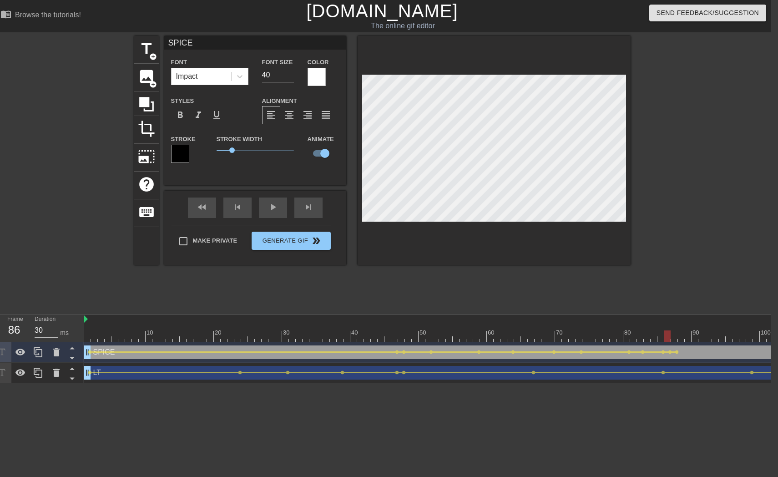
click at [666, 340] on div at bounding box center [668, 336] width 6 height 11
drag, startPoint x: 666, startPoint y: 331, endPoint x: 41, endPoint y: 259, distance: 629.6
click at [41, 259] on div "menu_book Browse the tutorials! [DOMAIN_NAME] The online gif editor Send Feedba…" at bounding box center [382, 191] width 778 height 383
click at [67, 210] on div at bounding box center [55, 172] width 137 height 273
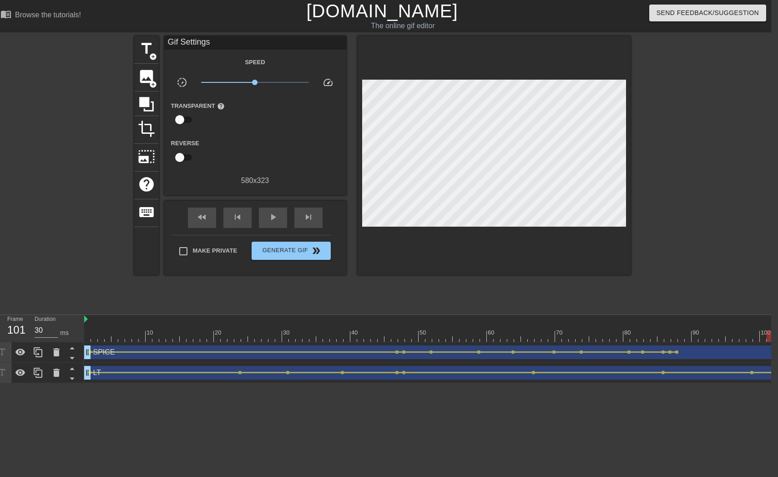
drag, startPoint x: 706, startPoint y: 332, endPoint x: 768, endPoint y: 336, distance: 62.0
click at [768, 336] on div at bounding box center [521, 336] width 874 height 11
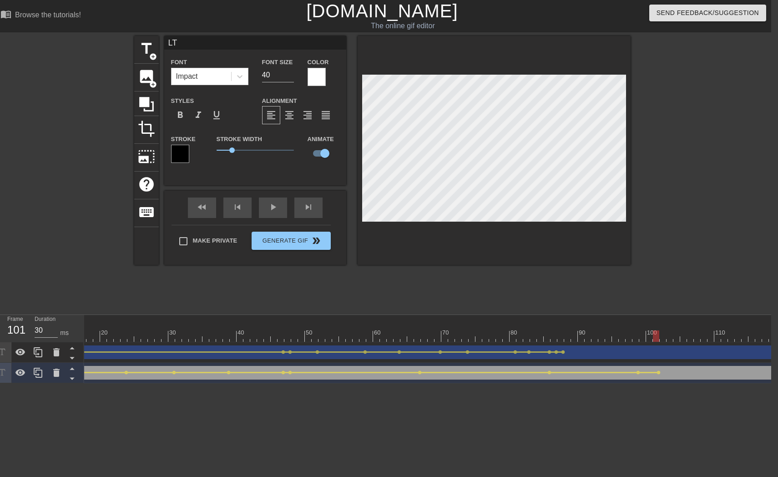
scroll to position [0, 189]
drag, startPoint x: 581, startPoint y: 336, endPoint x: 671, endPoint y: 344, distance: 90.9
click at [671, 344] on div "10 20 30 40 50 60 70 80 90 100 110 120 SPICE drag_handle drag_handle lens lens …" at bounding box center [427, 349] width 687 height 68
drag, startPoint x: 672, startPoint y: 337, endPoint x: 741, endPoint y: 339, distance: 68.8
click at [741, 339] on div at bounding box center [738, 336] width 6 height 11
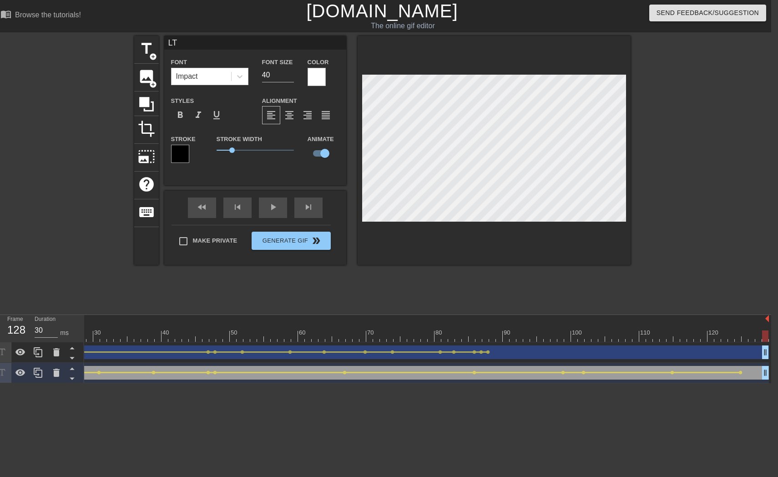
drag, startPoint x: 737, startPoint y: 335, endPoint x: 765, endPoint y: 339, distance: 28.1
click at [765, 339] on div at bounding box center [766, 336] width 6 height 11
click at [435, 333] on div at bounding box center [332, 336] width 874 height 11
drag, startPoint x: 89, startPoint y: 337, endPoint x: 83, endPoint y: 335, distance: 6.2
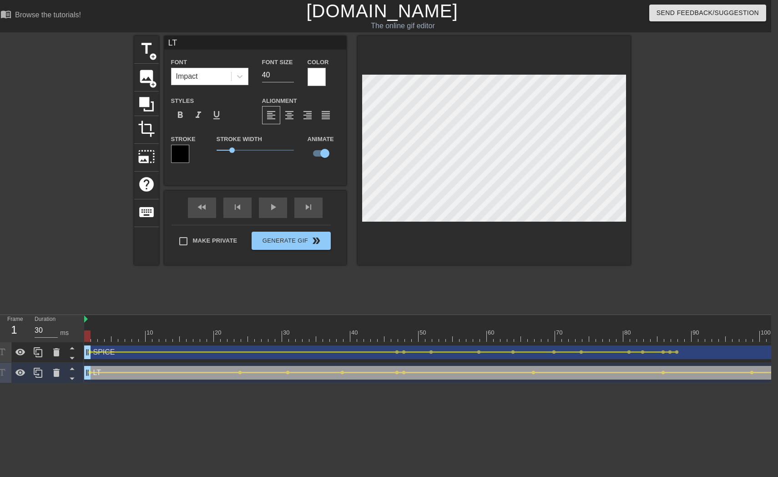
click at [83, 335] on div "Frame 1 Duration 30 ms 10 20 30 40 50 60 70 80 90 100 110 120 SPICE drag_handle…" at bounding box center [382, 349] width 778 height 68
click at [47, 204] on div at bounding box center [55, 172] width 137 height 273
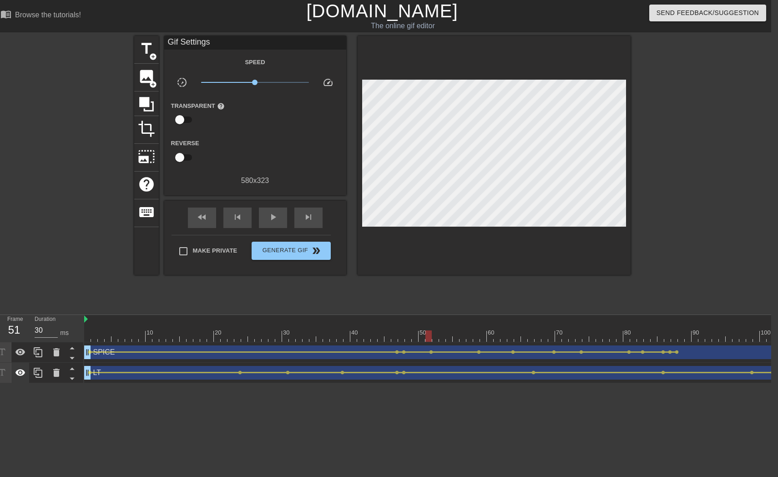
click at [25, 373] on icon at bounding box center [20, 372] width 11 height 11
drag, startPoint x: 87, startPoint y: 327, endPoint x: 60, endPoint y: 318, distance: 29.1
click at [60, 318] on div "Frame 1 Duration 30 ms 10 20 30 40 50 60 70 80 90 100 110 120 SPICE drag_handle…" at bounding box center [382, 349] width 778 height 68
click at [184, 251] on input "Make Private" at bounding box center [183, 251] width 19 height 19
checkbox input "true"
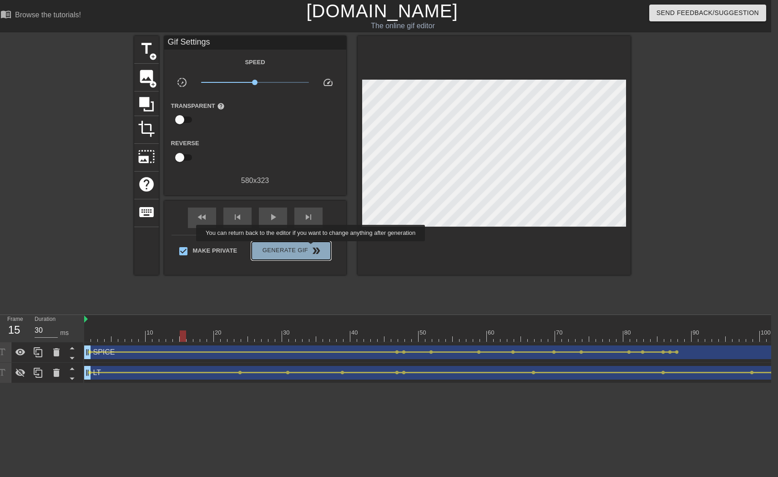
click at [317, 248] on span "double_arrow" at bounding box center [316, 250] width 11 height 11
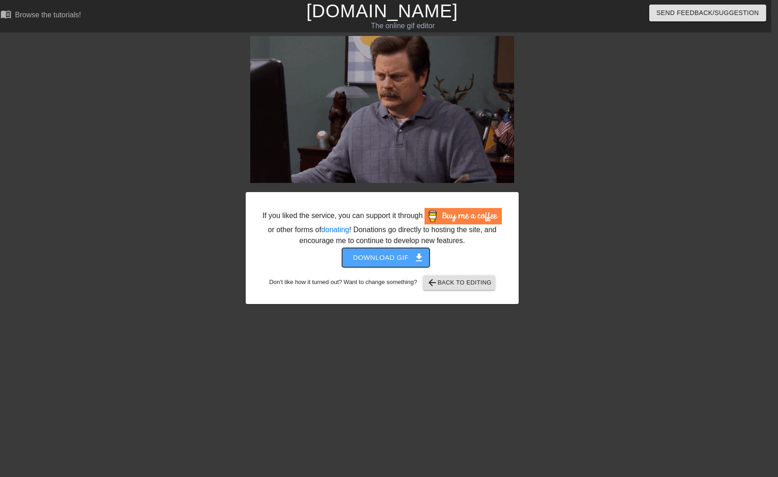
click at [371, 263] on span "Download gif get_app" at bounding box center [386, 258] width 66 height 12
